Goal: Information Seeking & Learning: Learn about a topic

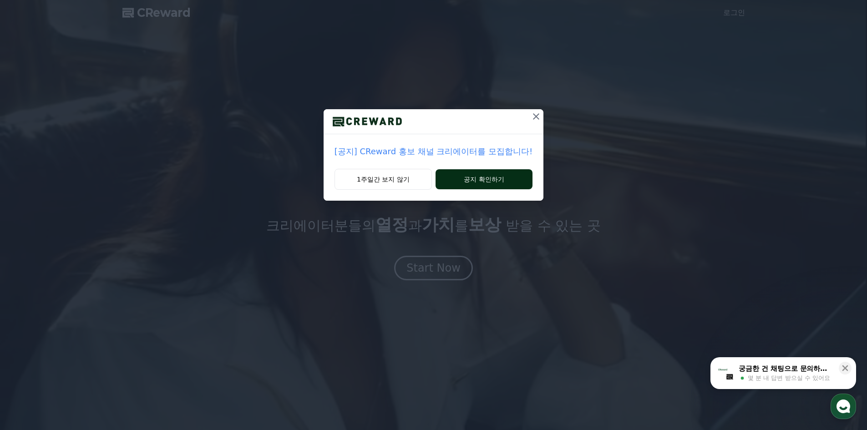
click at [482, 183] on button "공지 확인하기" at bounding box center [484, 179] width 97 height 20
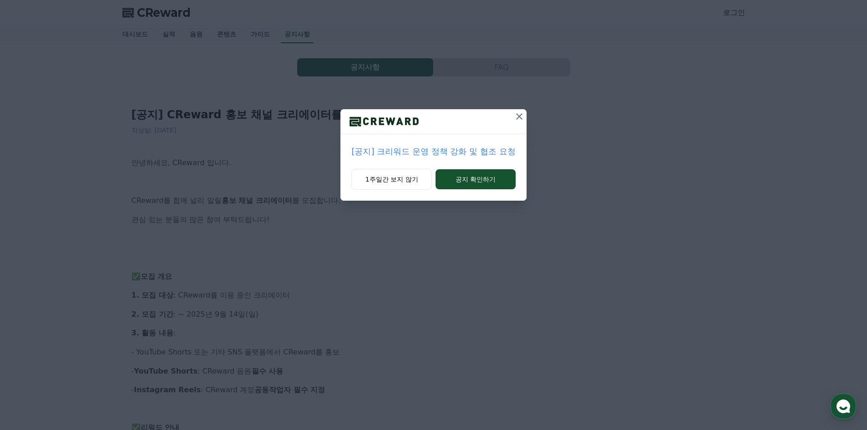
click at [482, 183] on button "공지 확인하기" at bounding box center [476, 179] width 80 height 20
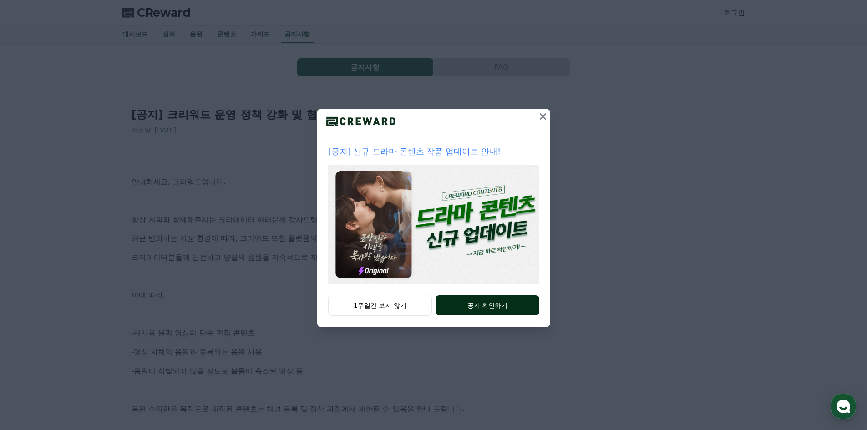
click at [480, 305] on button "공지 확인하기" at bounding box center [487, 305] width 103 height 20
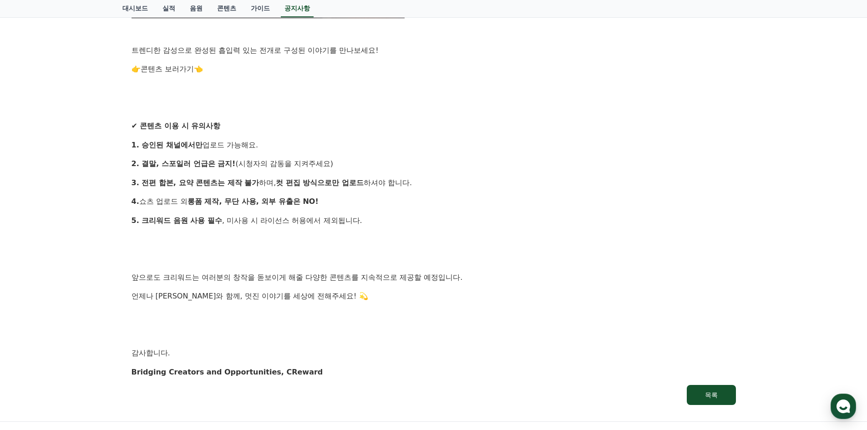
scroll to position [774, 0]
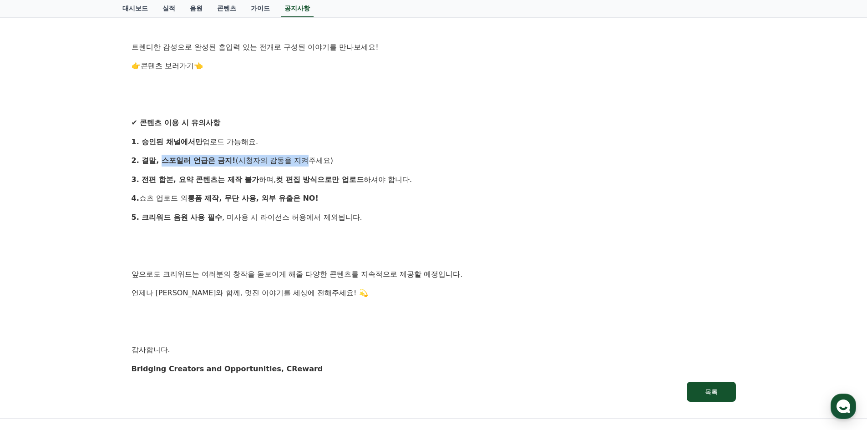
drag, startPoint x: 159, startPoint y: 159, endPoint x: 297, endPoint y: 160, distance: 137.9
click at [297, 160] on p "2. 결말, 스포일러 언급은 금지! (시청자의 감동을 지켜주세요)" at bounding box center [434, 161] width 604 height 12
drag, startPoint x: 162, startPoint y: 196, endPoint x: 331, endPoint y: 199, distance: 169.8
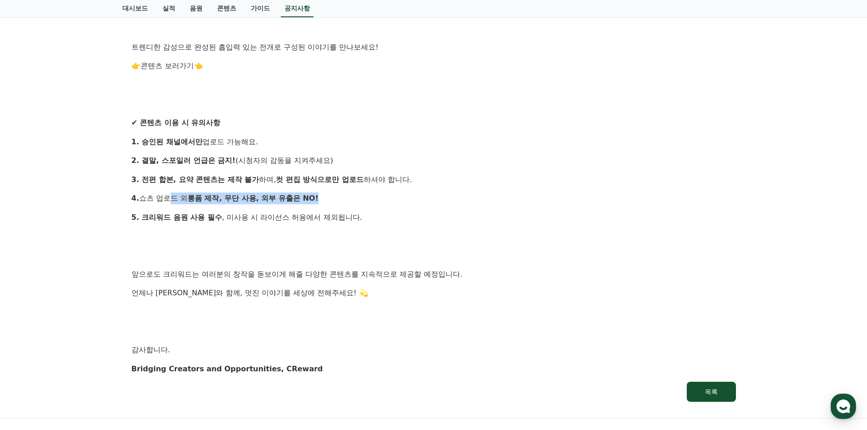
click at [331, 199] on p "4. 쇼츠 업로드 외 롱폼 제작, 무단 사용, 외부 유출은 NO!" at bounding box center [434, 199] width 604 height 12
drag, startPoint x: 163, startPoint y: 222, endPoint x: 295, endPoint y: 222, distance: 132.0
click at [295, 222] on p "5. 크리워드 음원 사용 필수 , 미사용 시 라이선스 허용에서 제외됩니다." at bounding box center [434, 218] width 604 height 12
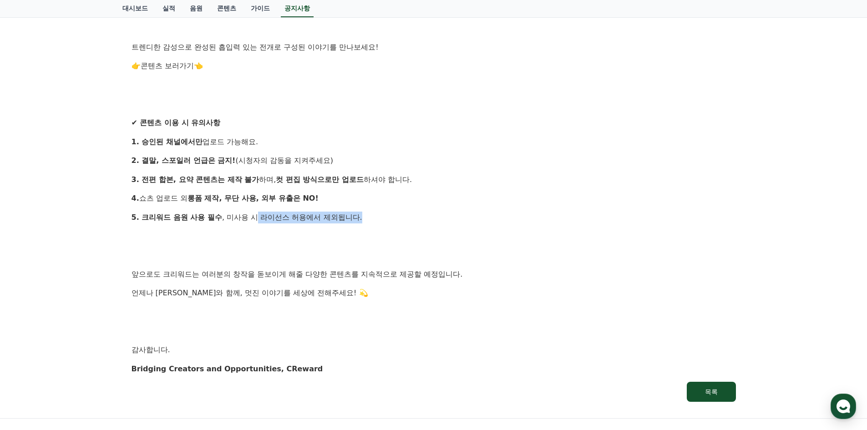
drag, startPoint x: 258, startPoint y: 218, endPoint x: 510, endPoint y: 211, distance: 252.3
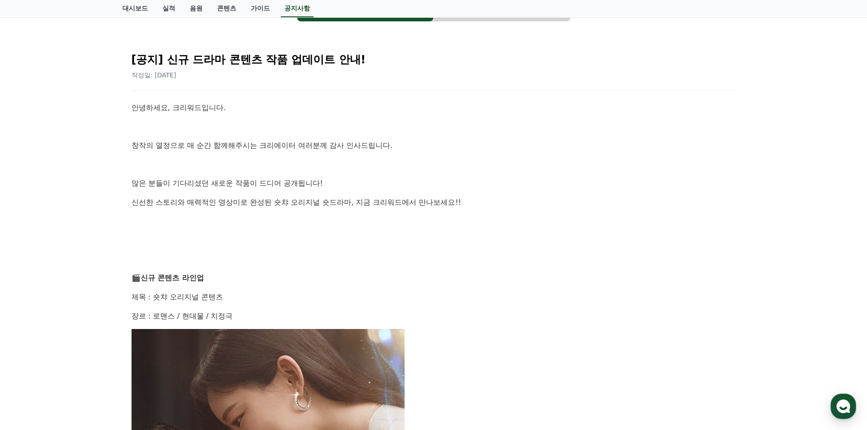
scroll to position [0, 0]
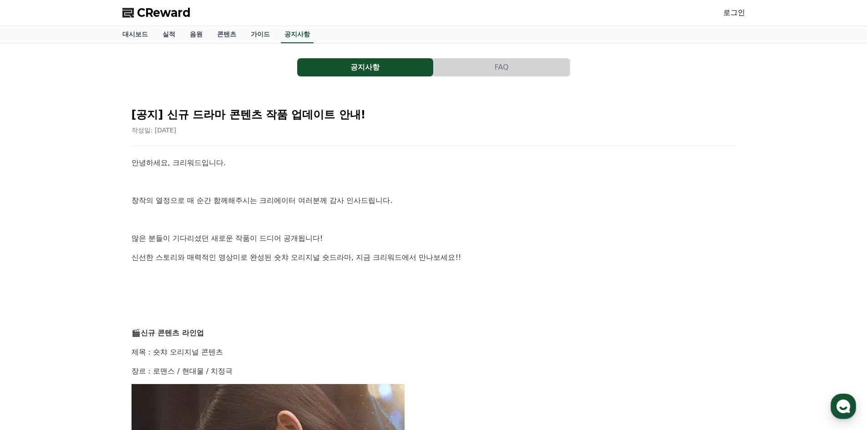
click at [164, 16] on span "CReward" at bounding box center [164, 12] width 54 height 15
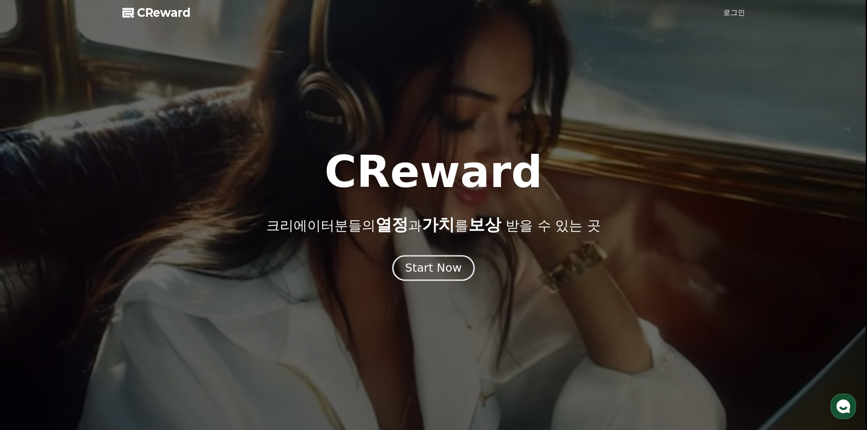
click at [421, 272] on div "Start Now" at bounding box center [433, 267] width 56 height 15
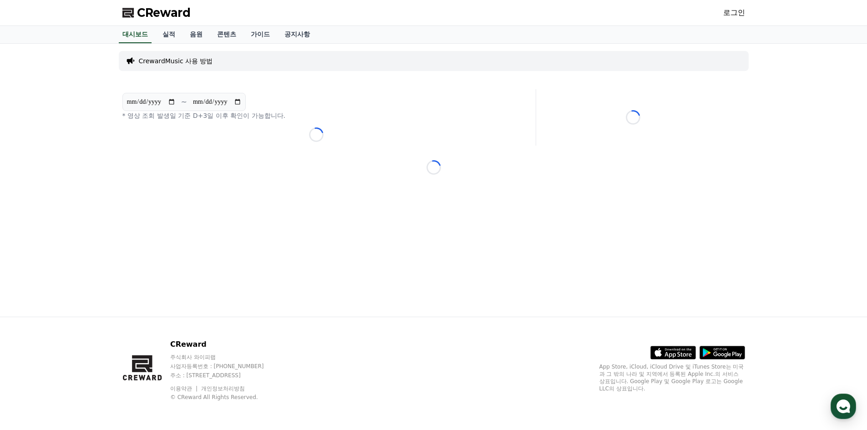
click at [737, 14] on link "로그인" at bounding box center [734, 12] width 22 height 11
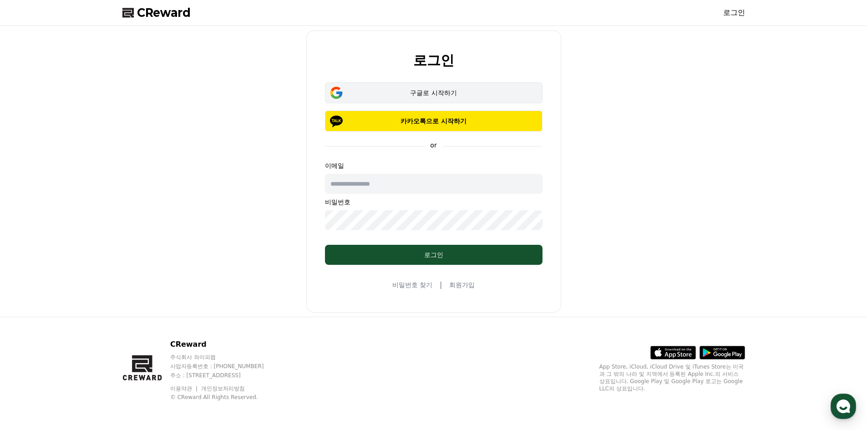
click at [449, 91] on div "구글로 시작하기" at bounding box center [433, 92] width 191 height 9
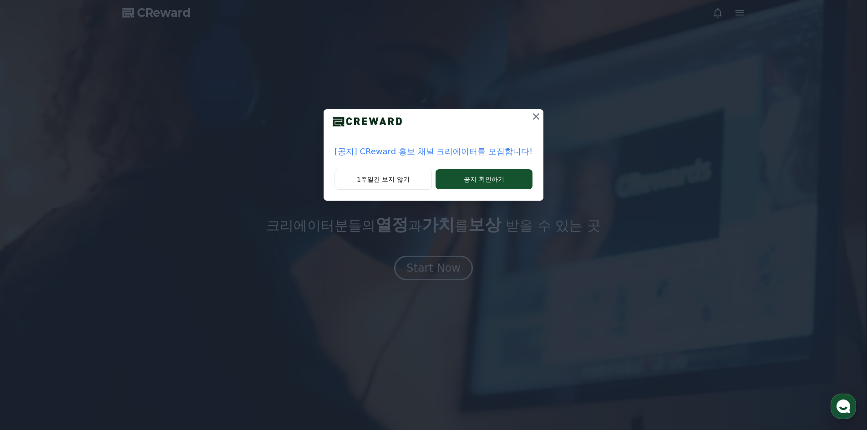
click at [531, 117] on icon at bounding box center [536, 116] width 11 height 11
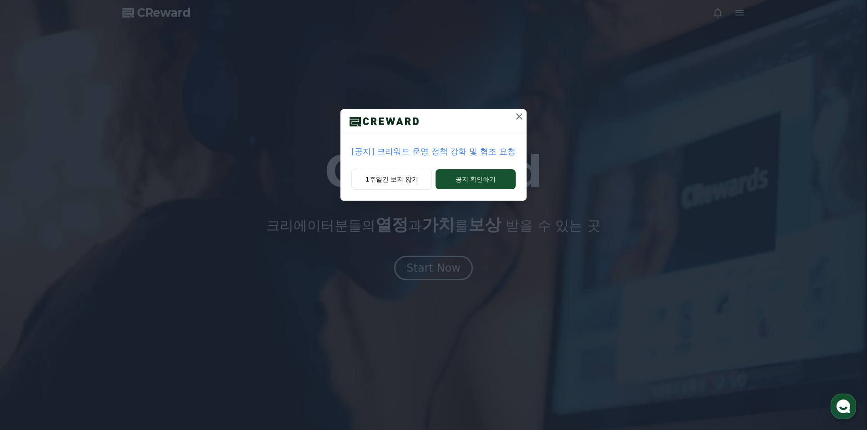
click at [520, 117] on icon at bounding box center [519, 116] width 11 height 11
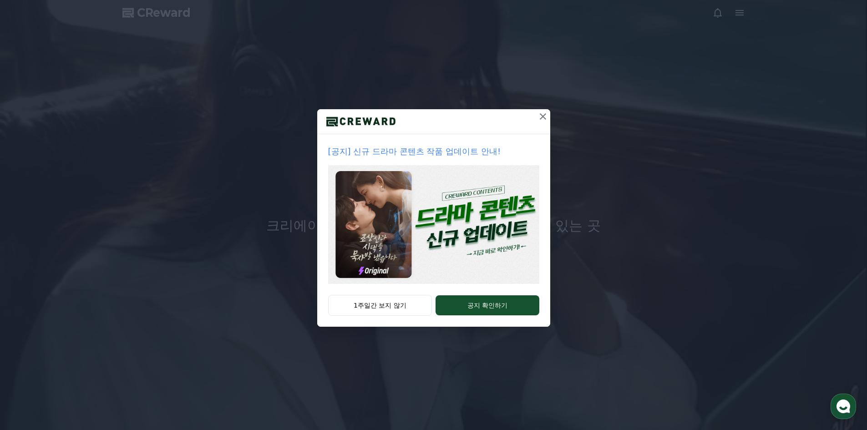
click at [543, 118] on icon at bounding box center [543, 116] width 11 height 11
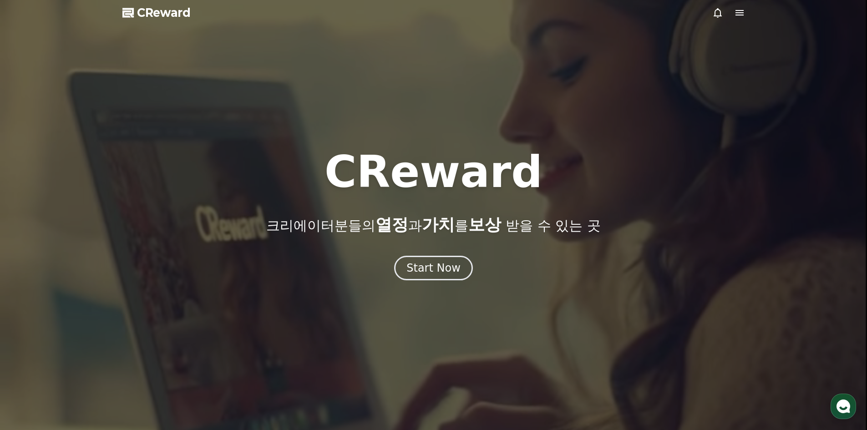
click at [170, 15] on span "CReward" at bounding box center [164, 12] width 54 height 15
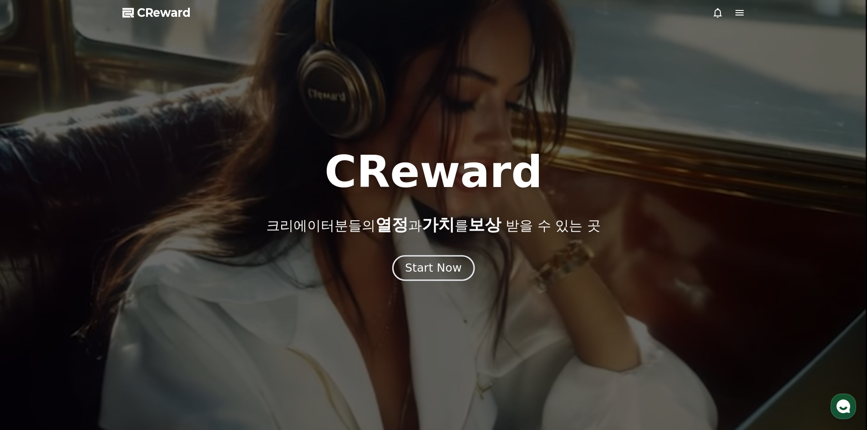
click at [426, 267] on div "Start Now" at bounding box center [433, 267] width 56 height 15
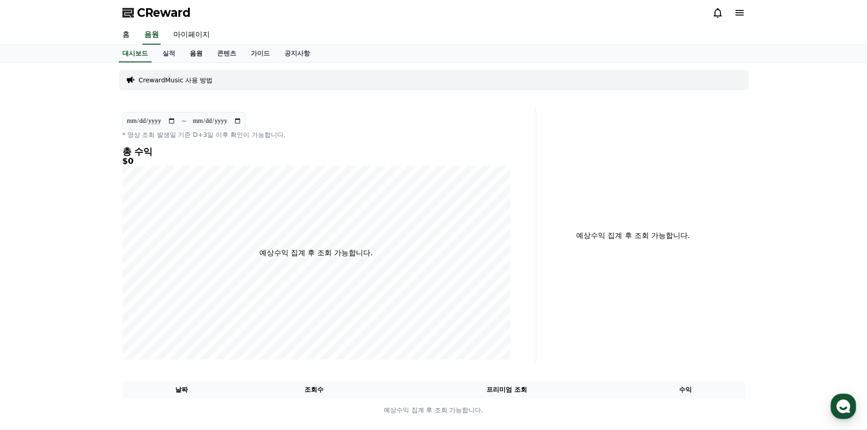
click at [197, 52] on link "음원" at bounding box center [196, 53] width 27 height 17
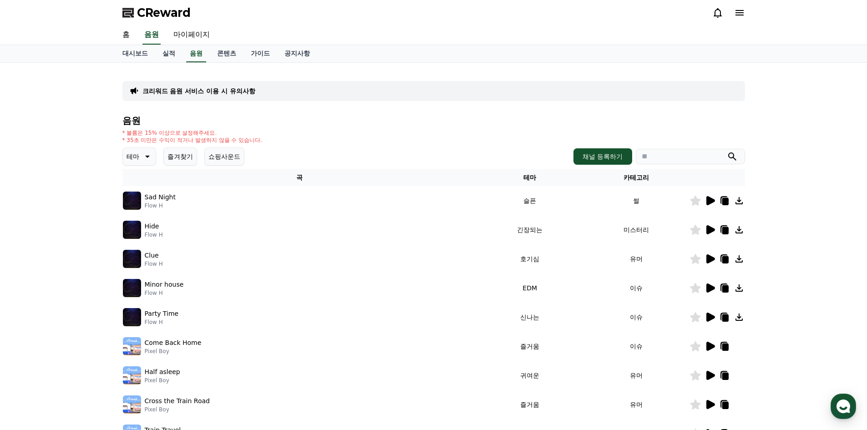
click at [708, 204] on icon at bounding box center [710, 200] width 9 height 9
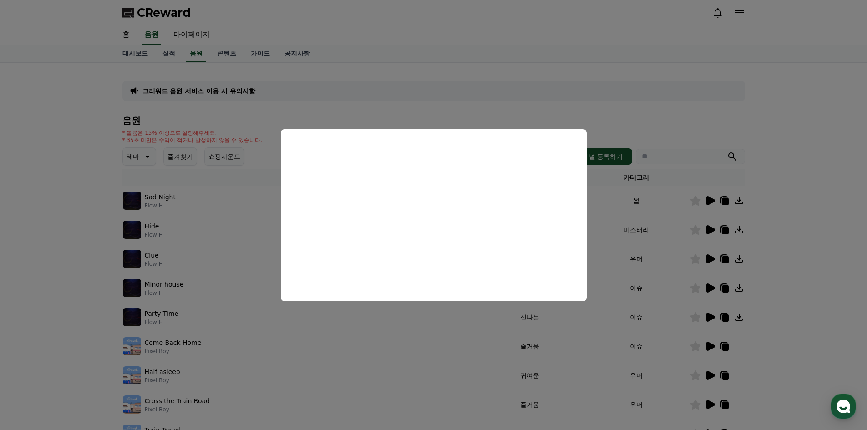
click at [256, 56] on button "close modal" at bounding box center [433, 215] width 867 height 430
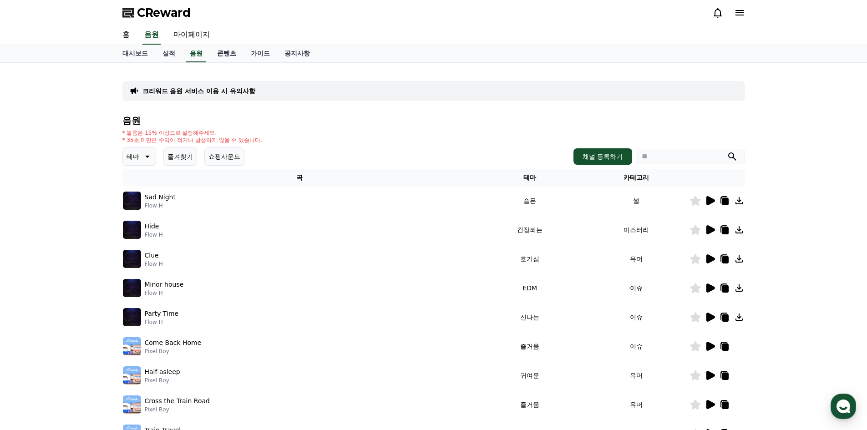
click at [231, 51] on link "콘텐츠" at bounding box center [227, 53] width 34 height 17
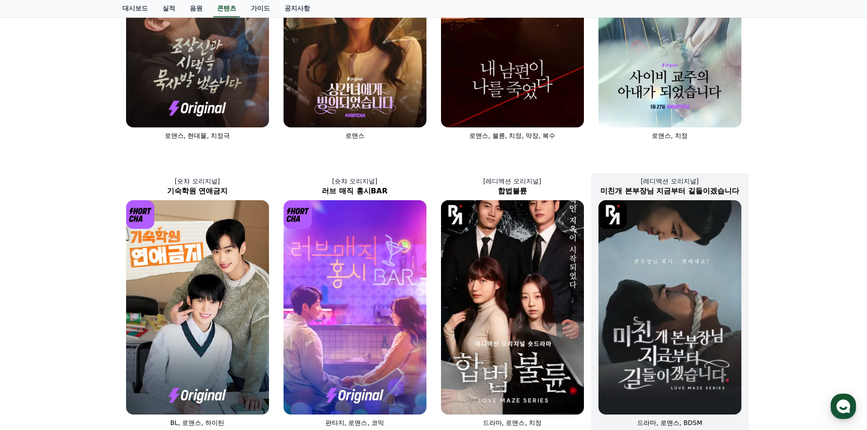
scroll to position [194, 0]
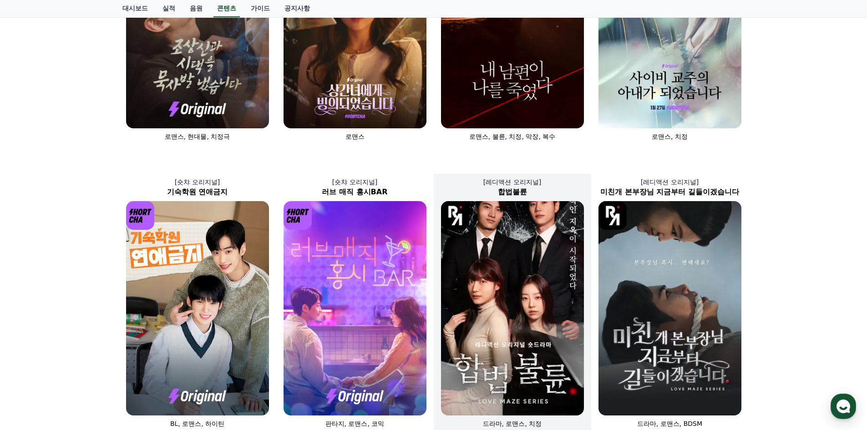
click at [530, 294] on img at bounding box center [512, 308] width 143 height 214
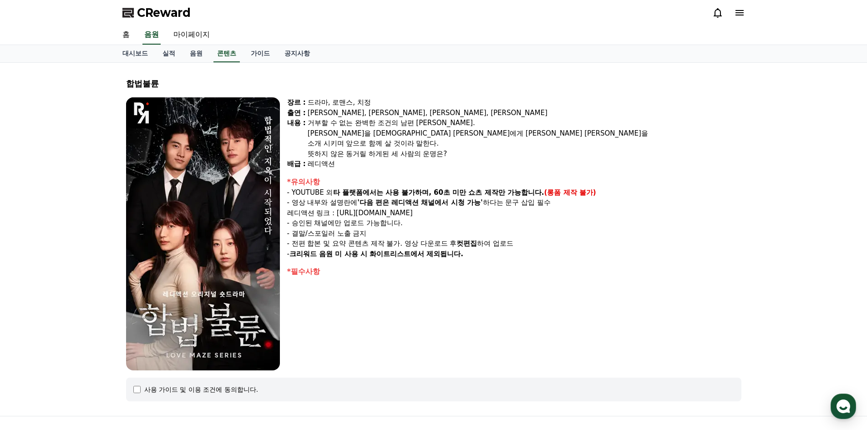
drag, startPoint x: 323, startPoint y: 190, endPoint x: 548, endPoint y: 190, distance: 224.8
click at [548, 190] on p "- YOUTUBE 외 타 플랫폼에서는 사용 불가하며, 60초 미만 쇼츠 제작만 가능합니다. (롱폼 제작 불가)" at bounding box center [514, 193] width 454 height 10
click at [614, 196] on p "- YOUTUBE 외 타 플랫폼에서는 사용 불가하며, 60초 미만 쇼츠 제작만 가능합니다. (롱폼 제작 불가)" at bounding box center [514, 193] width 454 height 10
drag, startPoint x: 364, startPoint y: 205, endPoint x: 554, endPoint y: 205, distance: 190.2
click at [554, 205] on p "- 영상 내부와 설명란에 '다음 편은 레디액션 채널에서 시청 가능' 하다는 문구 삽입 필수" at bounding box center [514, 203] width 454 height 10
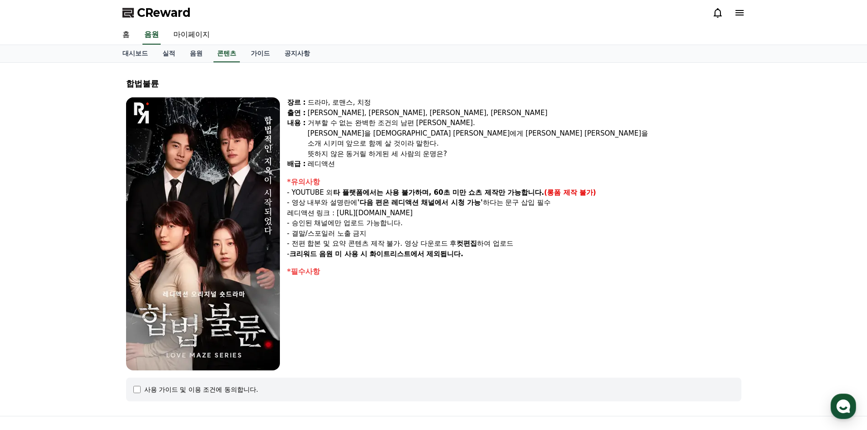
click at [512, 223] on p "- 승인된 채널에만 업로드 가능합니다." at bounding box center [514, 223] width 454 height 10
drag, startPoint x: 314, startPoint y: 223, endPoint x: 418, endPoint y: 221, distance: 104.7
click at [418, 221] on p "- 승인된 채널에만 업로드 가능합니다." at bounding box center [514, 223] width 454 height 10
click at [418, 224] on p "- 승인된 채널에만 업로드 가능합니다." at bounding box center [514, 223] width 454 height 10
click at [218, 226] on img at bounding box center [203, 233] width 154 height 273
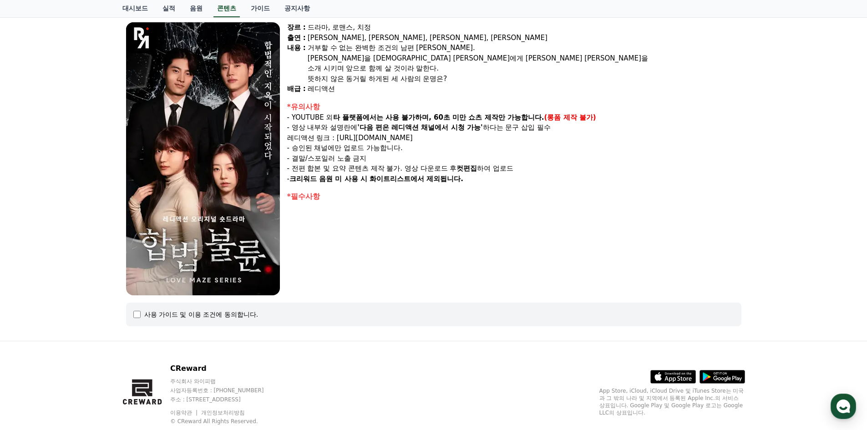
scroll to position [91, 0]
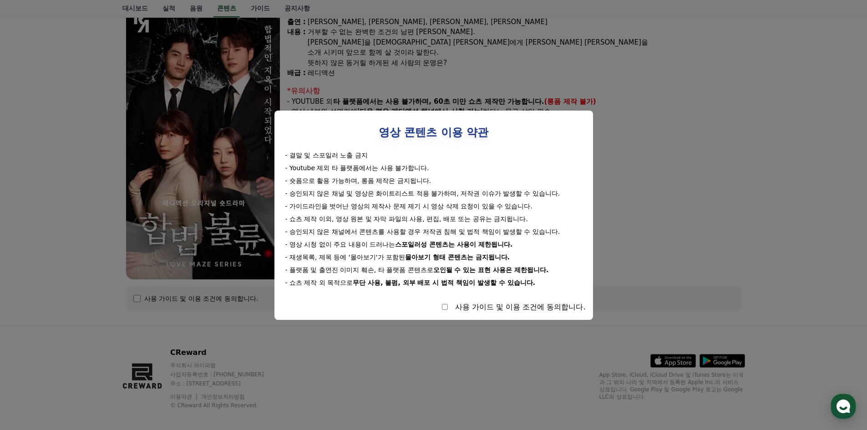
select select
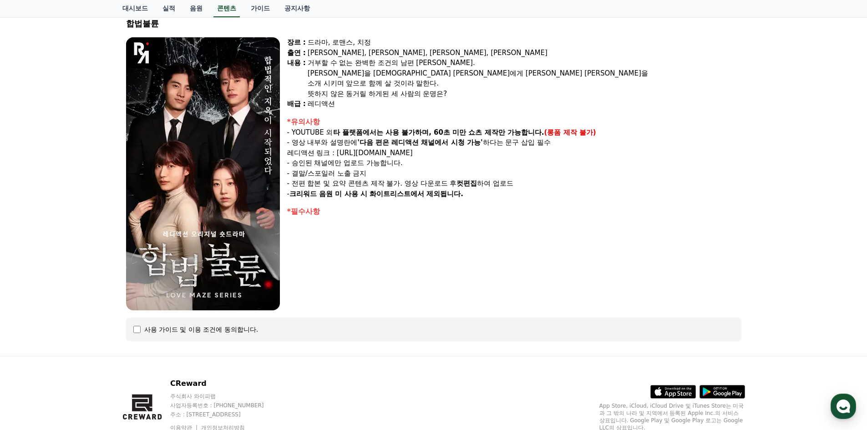
scroll to position [0, 0]
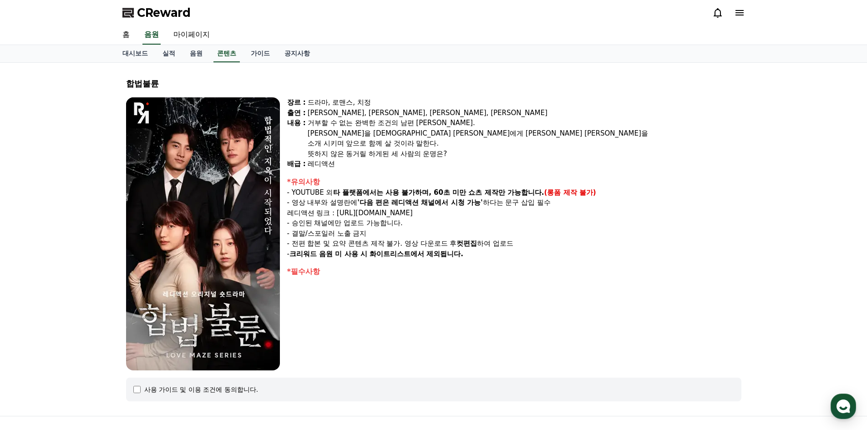
drag, startPoint x: 319, startPoint y: 245, endPoint x: 699, endPoint y: 243, distance: 380.5
click at [699, 243] on p "- 전편 합본 및 요약 콘텐츠 제작 불가. 영상 다운로드 후 컷편집 하여 업로드" at bounding box center [514, 243] width 454 height 10
click at [553, 254] on p "- 크리워드 음원 미 사용 시 화이트리스트에서 제외됩니다." at bounding box center [514, 254] width 454 height 10
drag, startPoint x: 375, startPoint y: 256, endPoint x: 555, endPoint y: 256, distance: 180.2
click at [555, 256] on p "- 크리워드 음원 미 사용 시 화이트리스트에서 제외됩니다." at bounding box center [514, 254] width 454 height 10
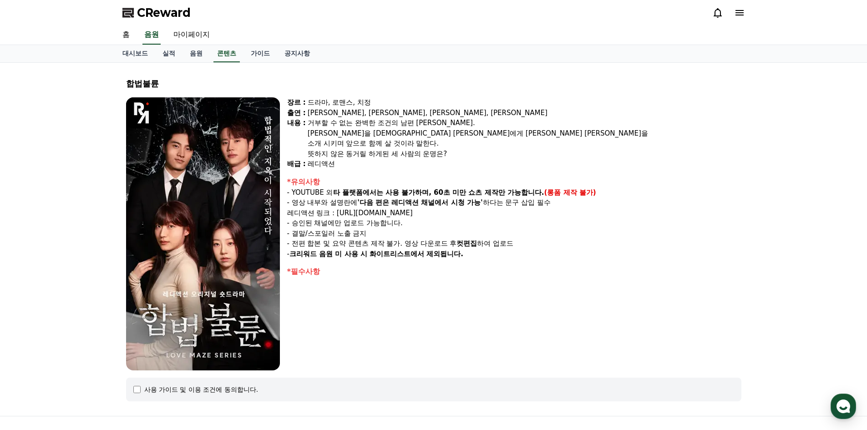
click at [555, 256] on p "- 크리워드 음원 미 사용 시 화이트리스트에서 제외됩니다." at bounding box center [514, 254] width 454 height 10
click at [226, 56] on link "콘텐츠" at bounding box center [226, 53] width 26 height 17
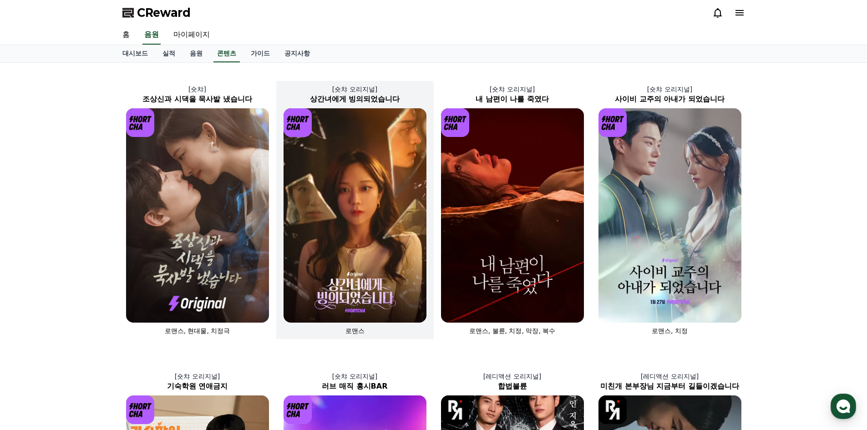
click at [376, 178] on img at bounding box center [355, 215] width 143 height 214
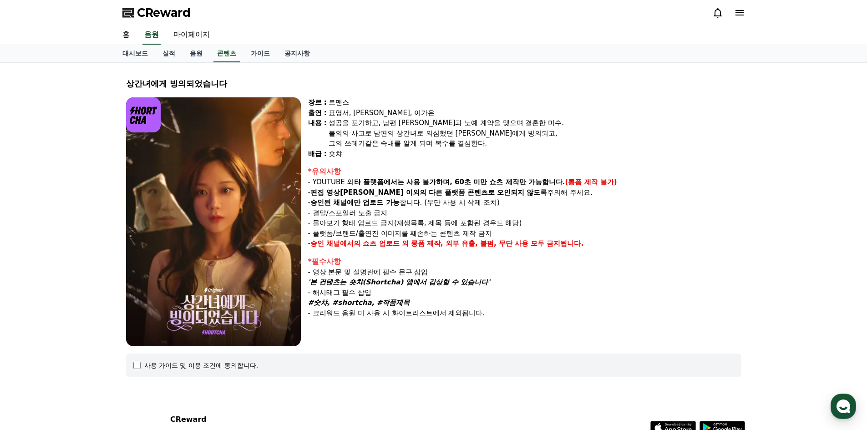
drag, startPoint x: 332, startPoint y: 124, endPoint x: 629, endPoint y: 142, distance: 298.2
click at [629, 142] on div "성공을 포기하고, 남편 수혁과 노예 계약을 맺으며 결혼한 미수. 불의의 사고로 남편의 상간녀로 의심했던 지안에게 빙의되고, 그의 쓰레기같은 속…" at bounding box center [535, 133] width 413 height 31
click at [595, 139] on div "그의 쓰레기같은 속내를 알게 되며 복수를 결심한다." at bounding box center [535, 143] width 413 height 10
drag, startPoint x: 385, startPoint y: 143, endPoint x: 548, endPoint y: 146, distance: 162.5
click at [548, 146] on div "그의 쓰레기같은 속내를 알게 되며 복수를 결심한다." at bounding box center [535, 143] width 413 height 10
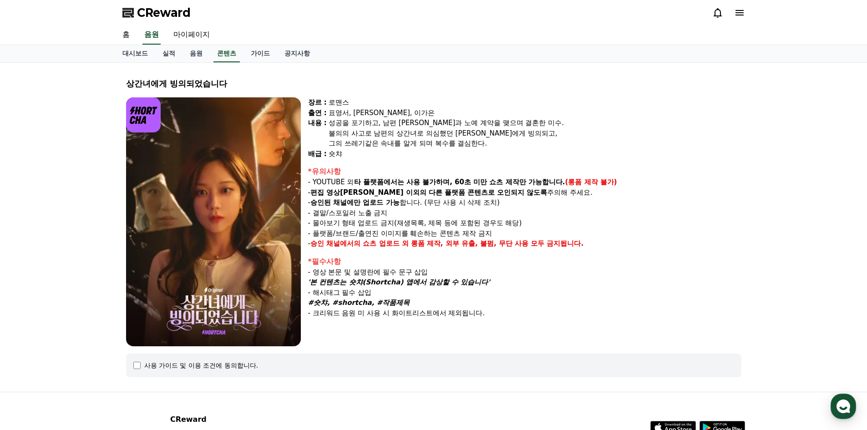
click at [548, 146] on div "그의 쓰레기같은 속내를 알게 되며 복수를 결심한다." at bounding box center [535, 143] width 413 height 10
drag, startPoint x: 124, startPoint y: 84, endPoint x: 249, endPoint y: 84, distance: 124.3
click at [249, 84] on div "상간녀에게 빙의되었습니다 장르 : 로맨스 출연 : 표영서, 권혁현, 이가은 내용 : 성공을 포기하고, 남편 수혁과 노예 계약을 맺으며 결혼한 …" at bounding box center [433, 227] width 623 height 315
copy div "상간녀에게 빙의되었습니다"
click at [337, 70] on div "상간녀에게 빙의되었습니다 장르 : 로맨스 출연 : 표영서, 권혁현, 이가은 내용 : 성공을 포기하고, 남편 수혁과 노예 계약을 맺으며 결혼한 …" at bounding box center [433, 227] width 623 height 315
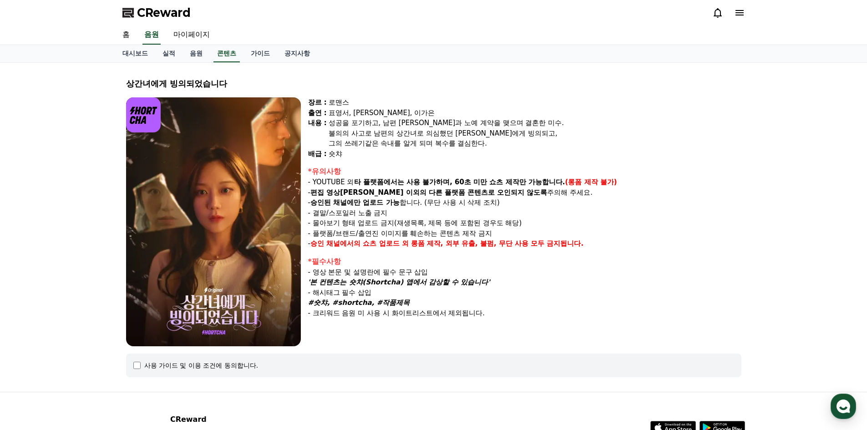
click at [337, 70] on div "상간녀에게 빙의되었습니다 장르 : 로맨스 출연 : 표영서, 권혁현, 이가은 내용 : 성공을 포기하고, 남편 수혁과 노예 계약을 맺으며 결혼한 …" at bounding box center [433, 227] width 623 height 315
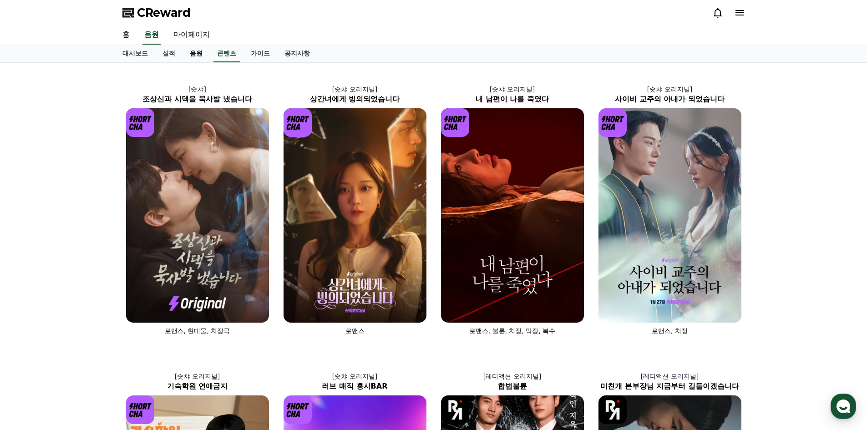
click at [199, 58] on link "음원" at bounding box center [196, 53] width 27 height 17
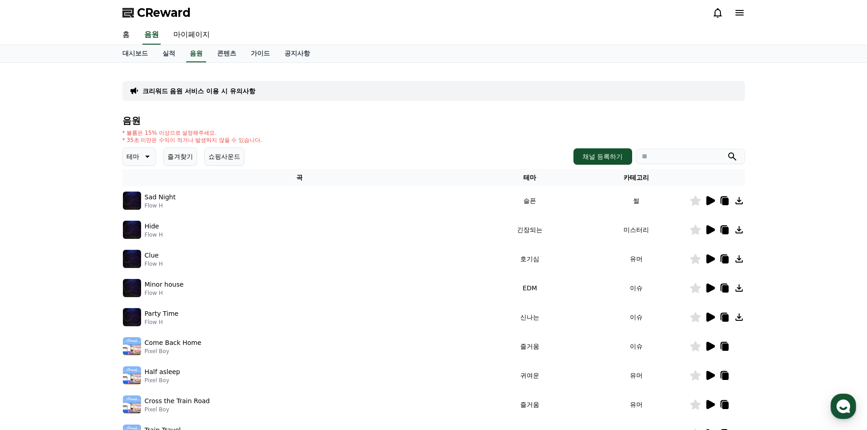
click at [148, 159] on icon at bounding box center [146, 156] width 11 height 11
click at [149, 206] on button "환상적인" at bounding box center [140, 204] width 33 height 20
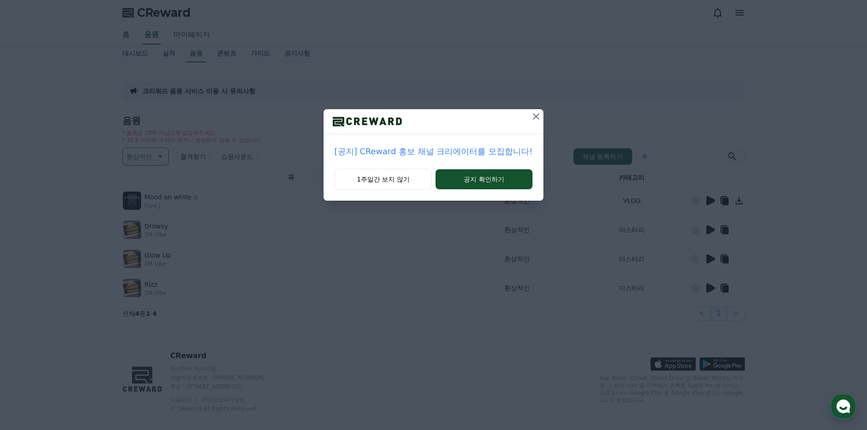
click at [159, 155] on div "[공지] CReward 홍보 채널 크리에이터를 모집합니다! 1주일간 보지 않기 공지 확인하기" at bounding box center [433, 107] width 867 height 215
click at [533, 118] on icon at bounding box center [536, 116] width 6 height 6
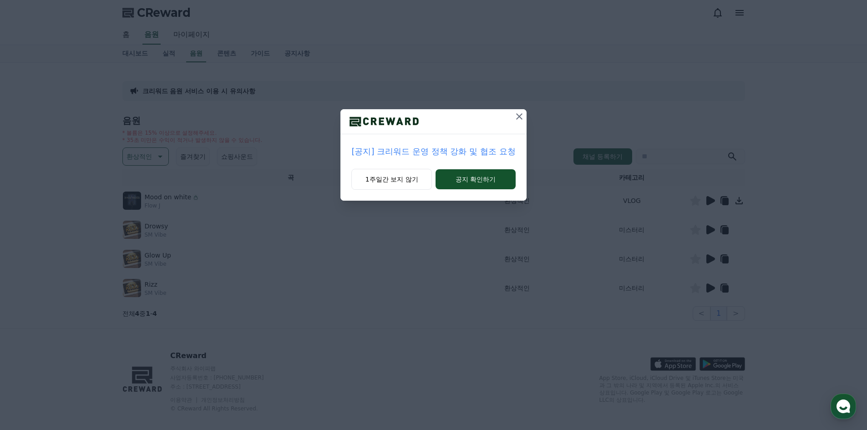
click at [521, 116] on icon at bounding box center [519, 116] width 11 height 11
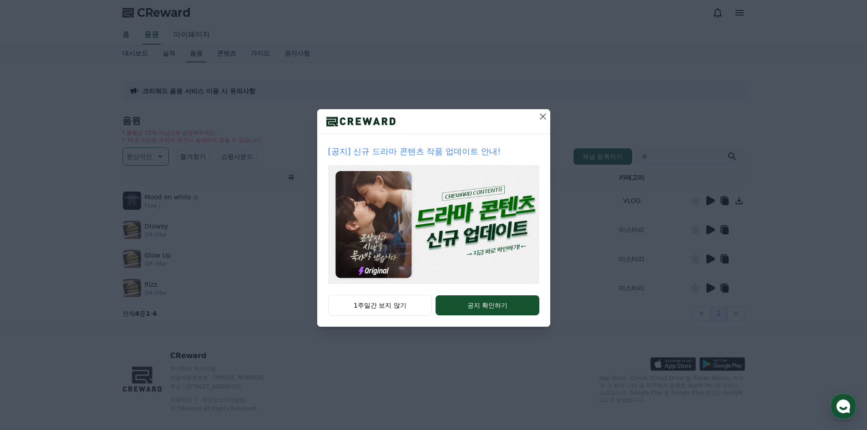
click at [477, 221] on img at bounding box center [433, 224] width 211 height 119
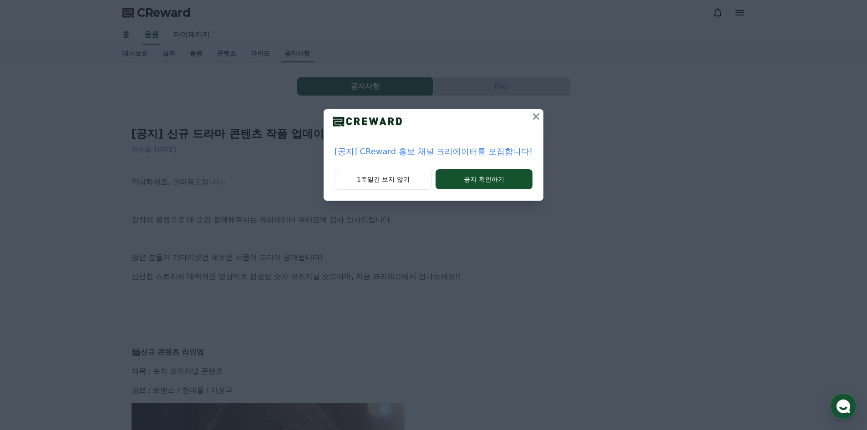
click at [535, 115] on icon at bounding box center [536, 116] width 6 height 6
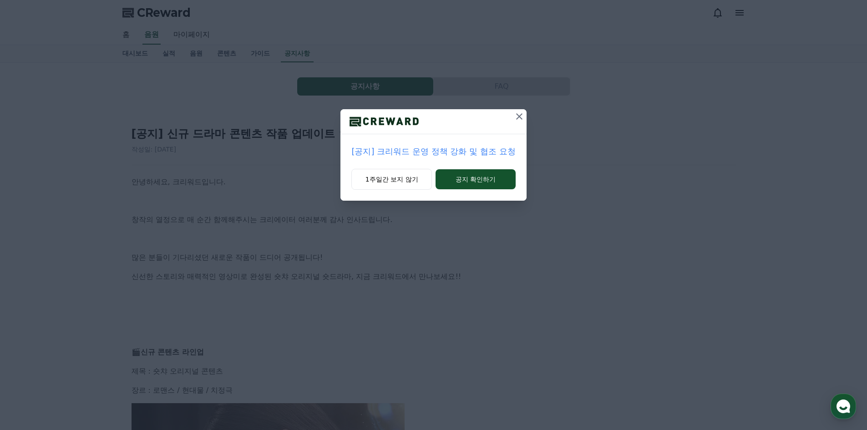
click at [517, 118] on icon at bounding box center [519, 116] width 11 height 11
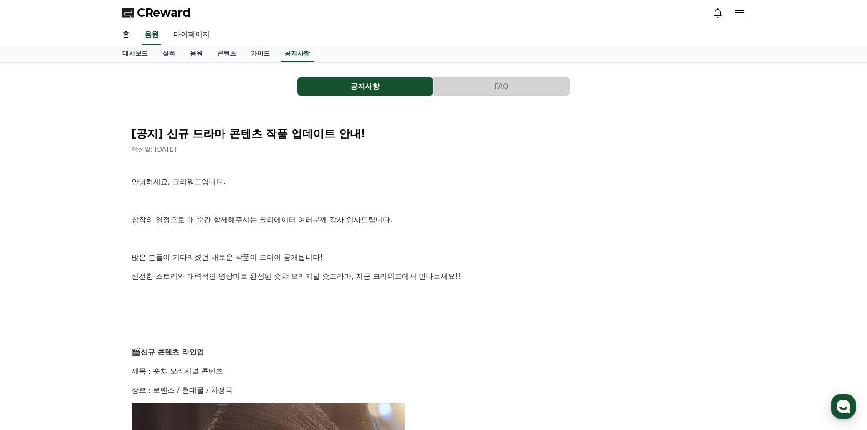
click at [197, 36] on link "마이페이지" at bounding box center [191, 34] width 51 height 19
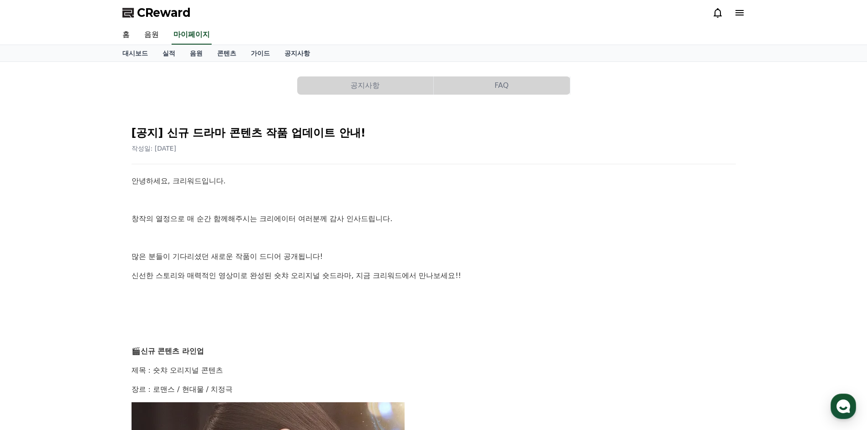
select select "**********"
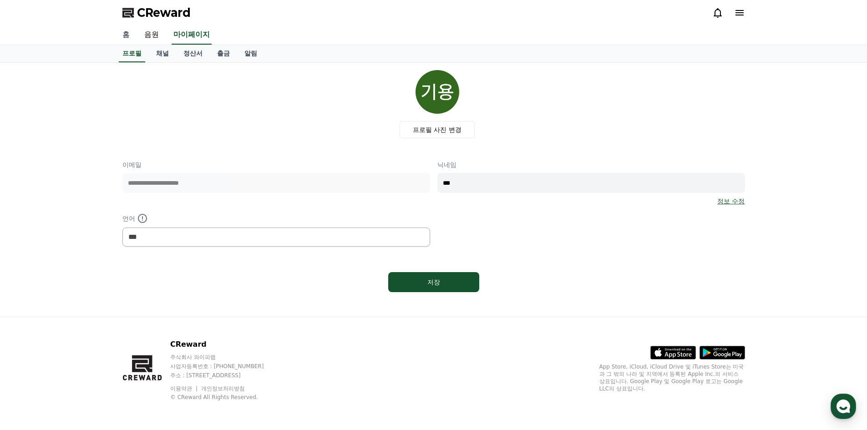
click at [128, 37] on link "홈" at bounding box center [126, 34] width 22 height 19
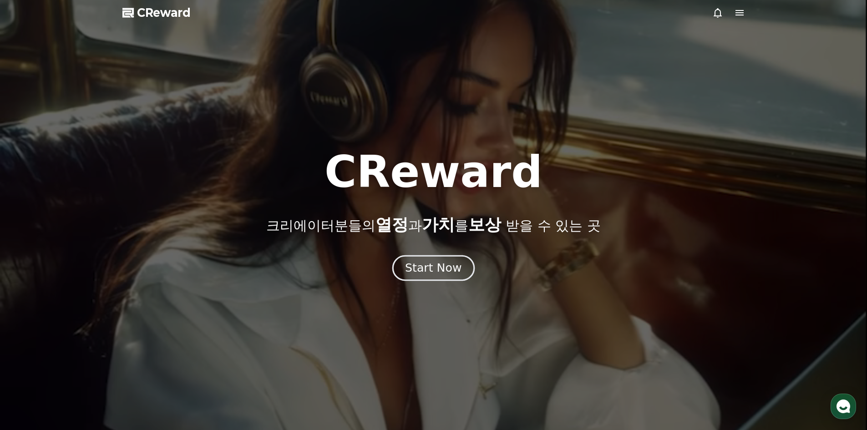
click at [436, 271] on div "Start Now" at bounding box center [433, 267] width 56 height 15
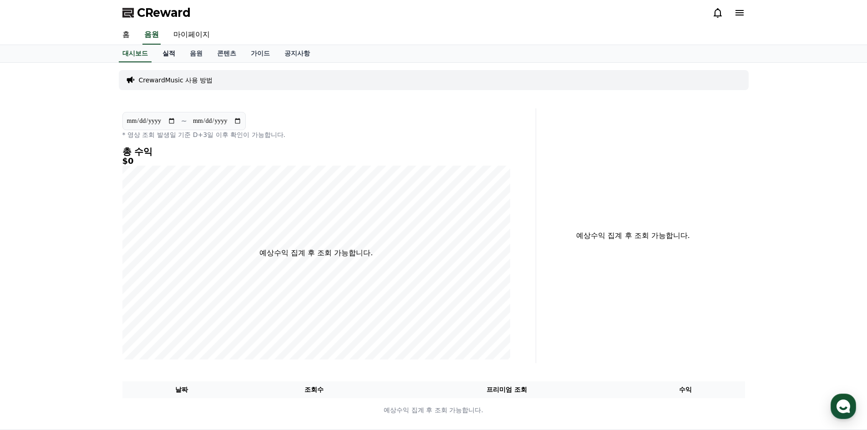
click at [176, 57] on link "실적" at bounding box center [168, 53] width 27 height 17
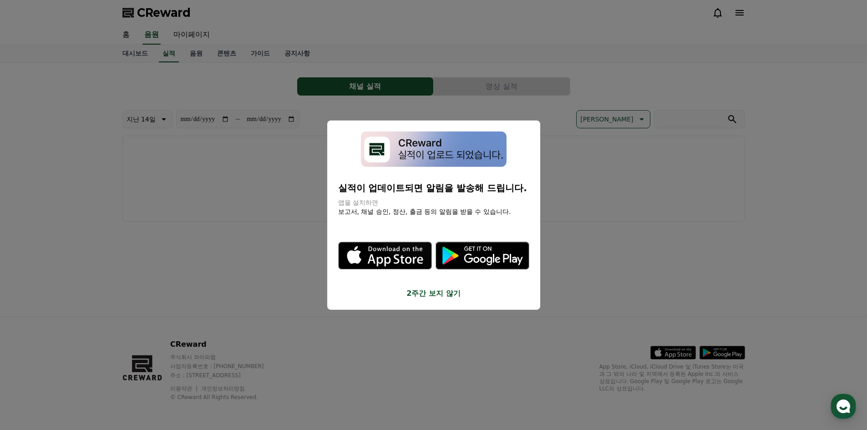
click at [222, 47] on button "close modal" at bounding box center [433, 215] width 867 height 430
click at [228, 53] on link "콘텐츠" at bounding box center [227, 53] width 34 height 17
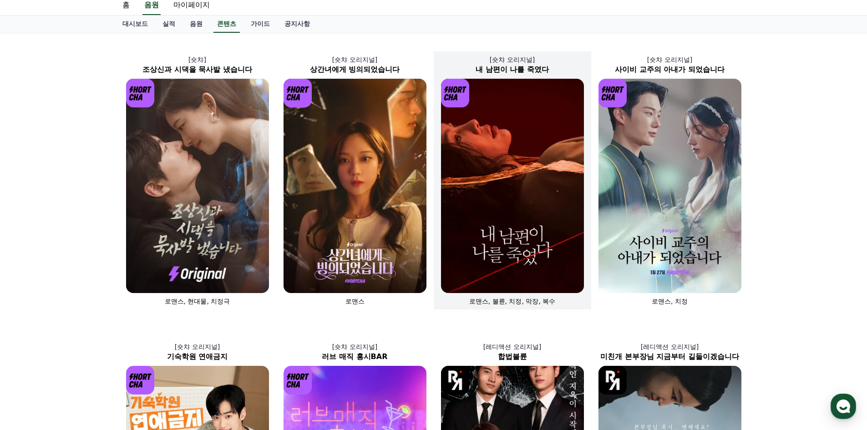
scroll to position [46, 0]
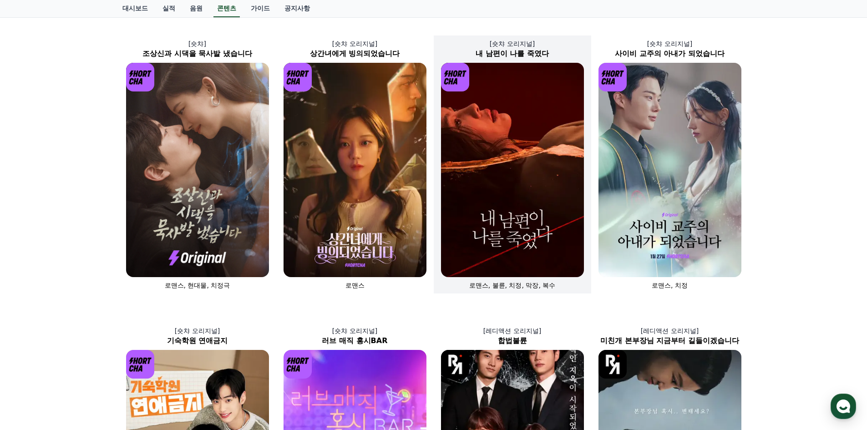
click at [530, 286] on span "로맨스, 불륜, 치정, 막장, 복수" at bounding box center [512, 285] width 86 height 7
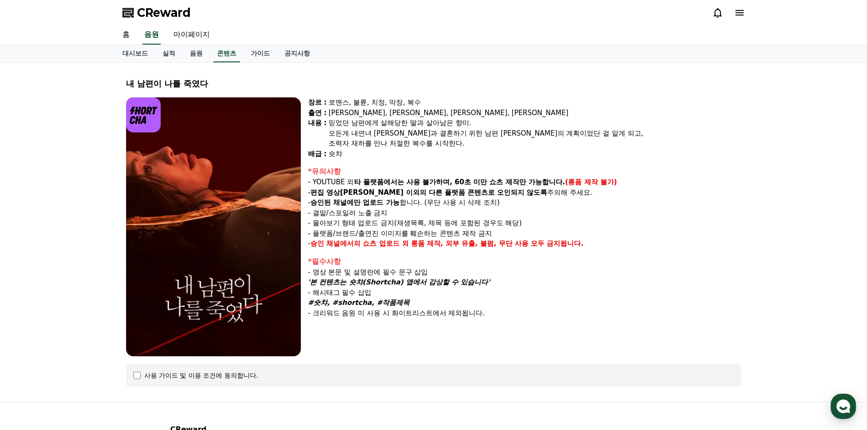
click at [278, 86] on div "내 남편이 나를 죽였다" at bounding box center [433, 83] width 615 height 13
click at [691, 218] on p "- 결말/스포일러 노출 금지" at bounding box center [524, 213] width 433 height 10
